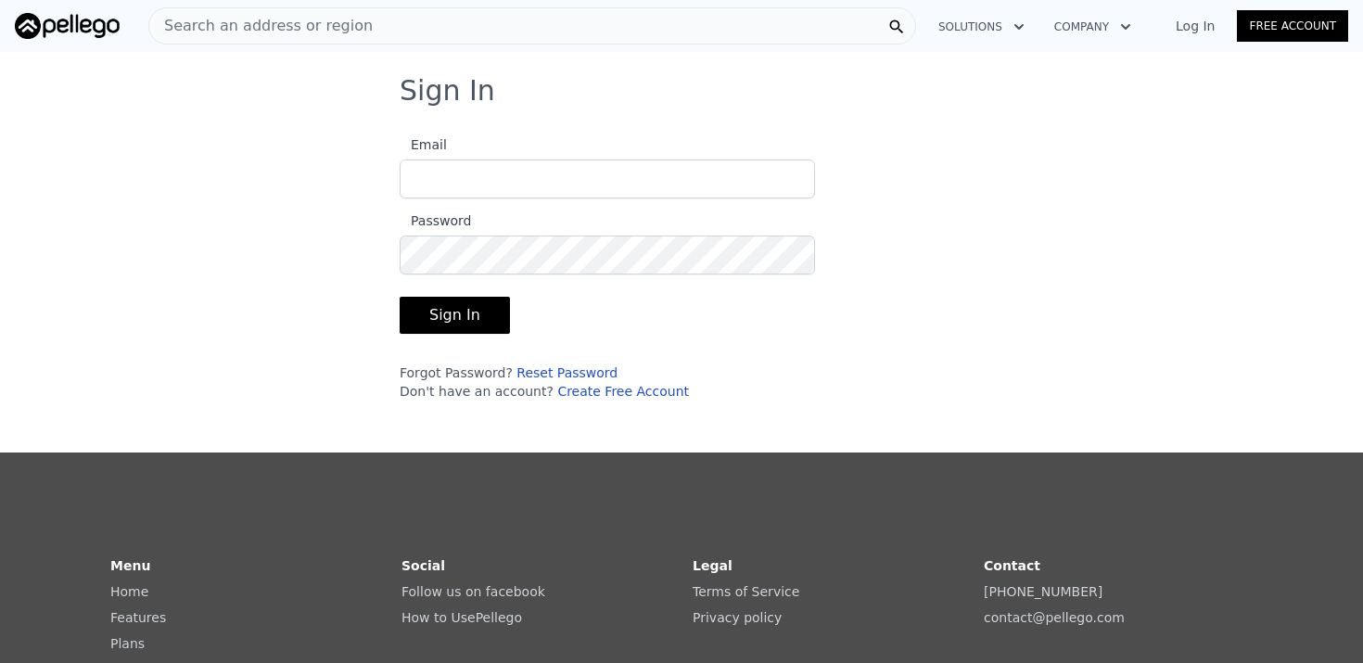
click at [0, 662] on com-1password-button at bounding box center [0, 663] width 0 height 0
type input "[EMAIL_ADDRESS][DOMAIN_NAME]"
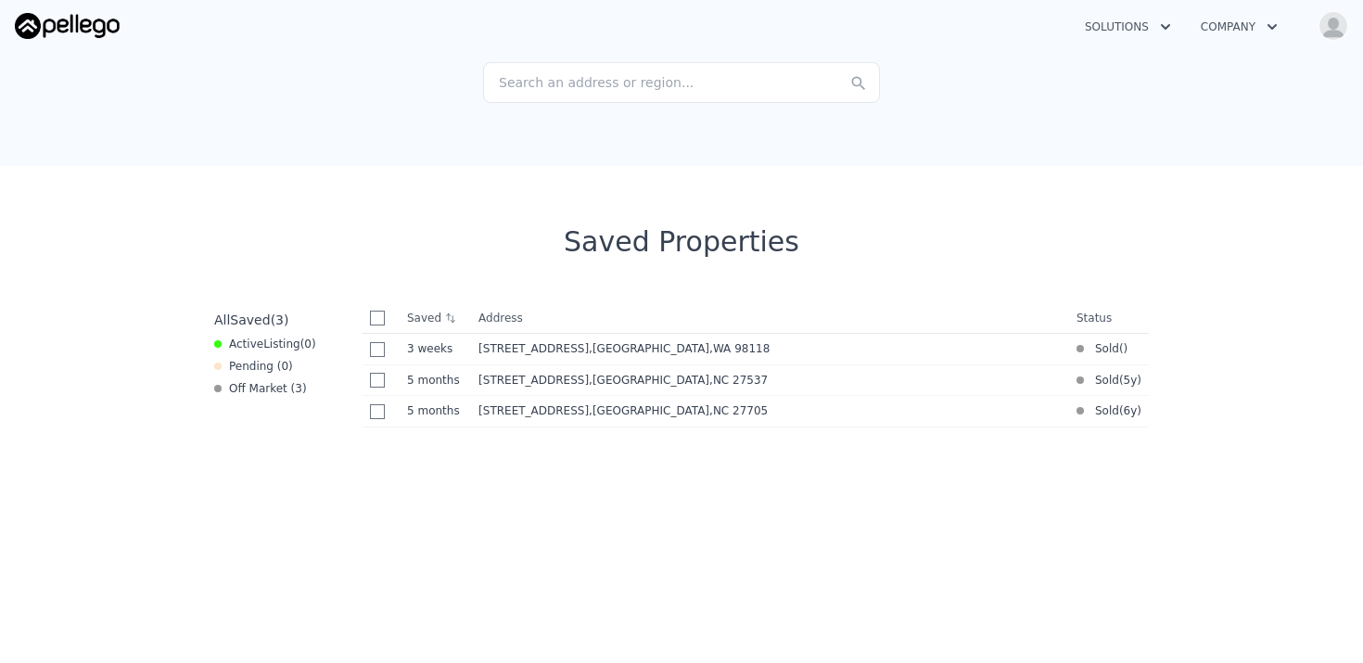
scroll to position [308, 0]
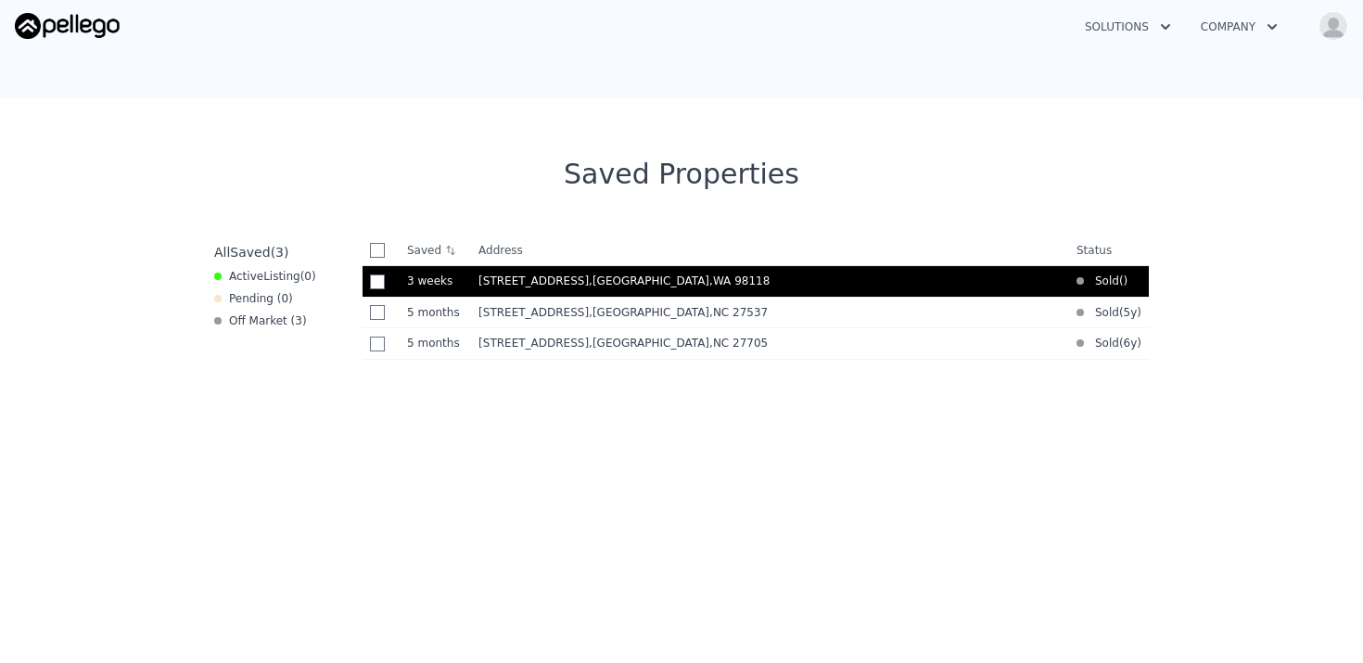
click at [661, 292] on td "[STREET_ADDRESS]" at bounding box center [770, 282] width 598 height 32
